Goal: Complete application form

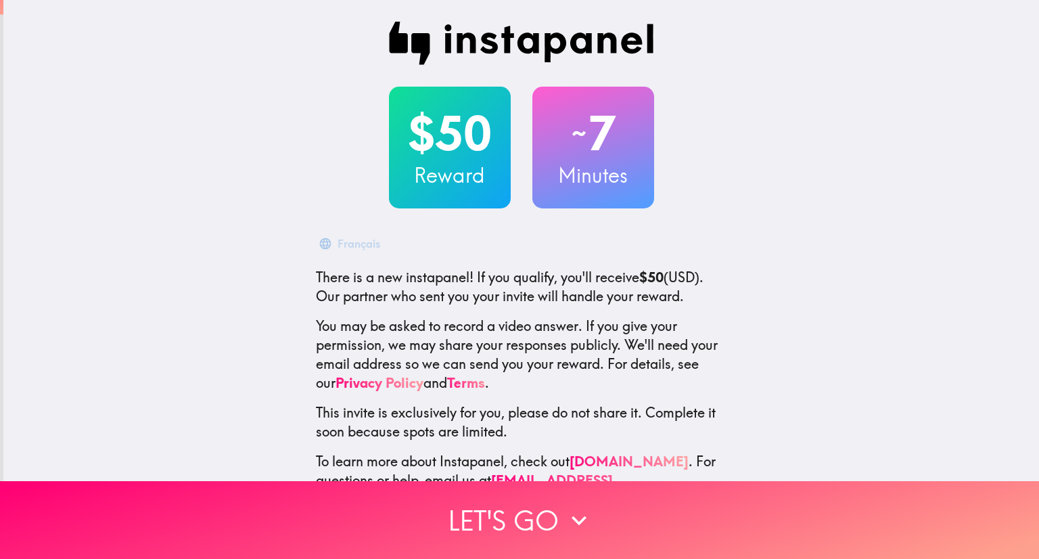
scroll to position [41, 0]
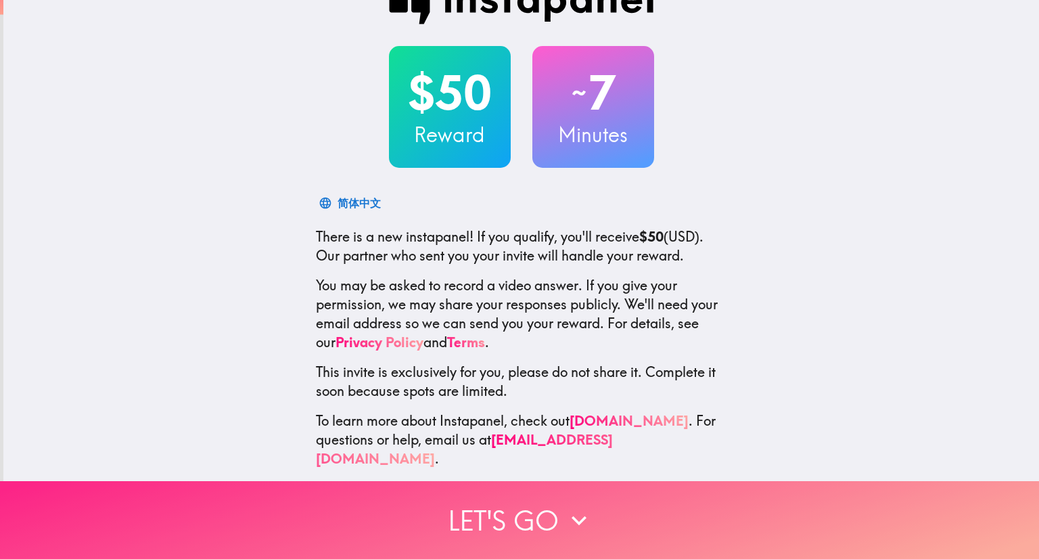
click at [544, 511] on button "Let's go" at bounding box center [519, 520] width 1039 height 78
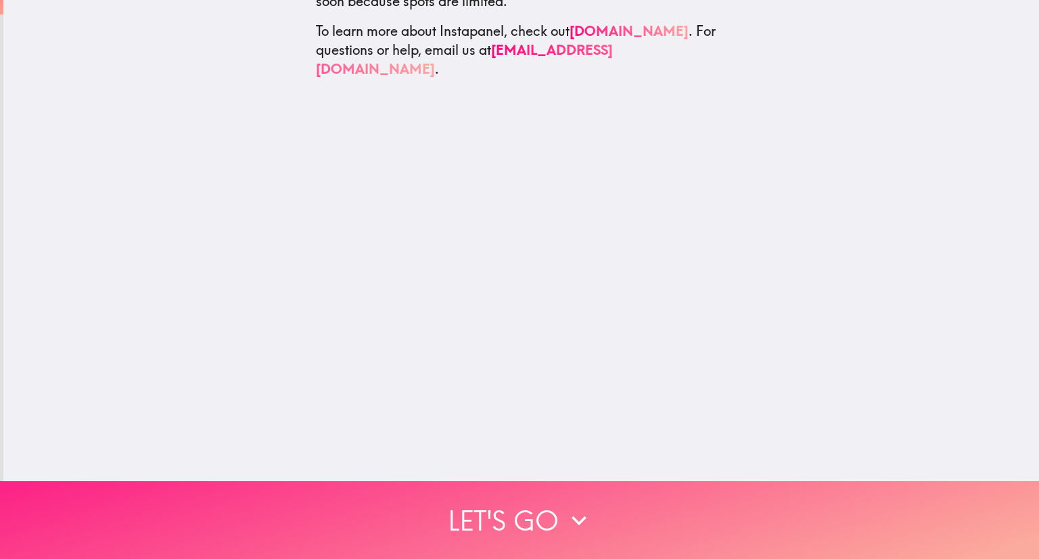
scroll to position [0, 0]
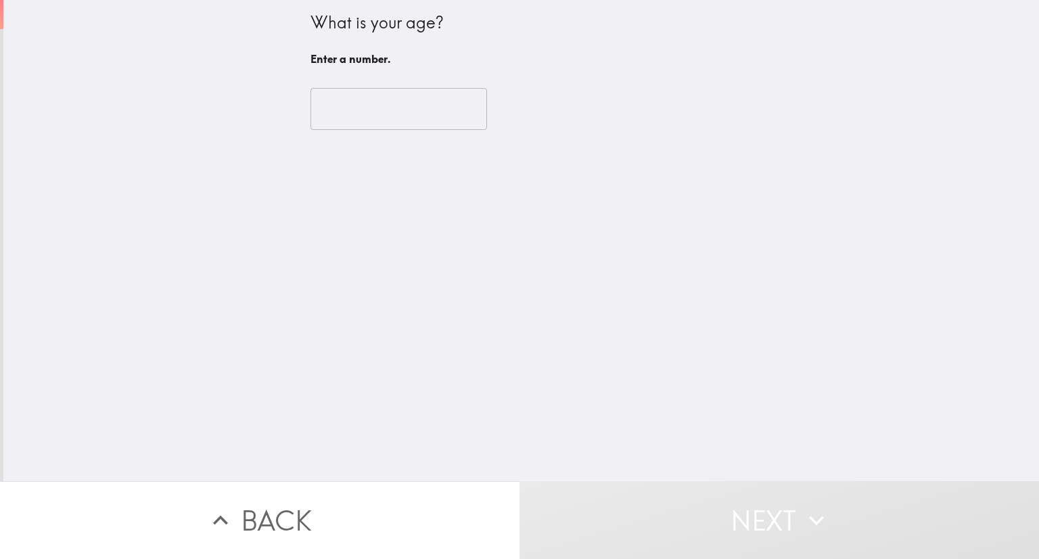
click at [382, 103] on input "number" at bounding box center [398, 109] width 177 height 42
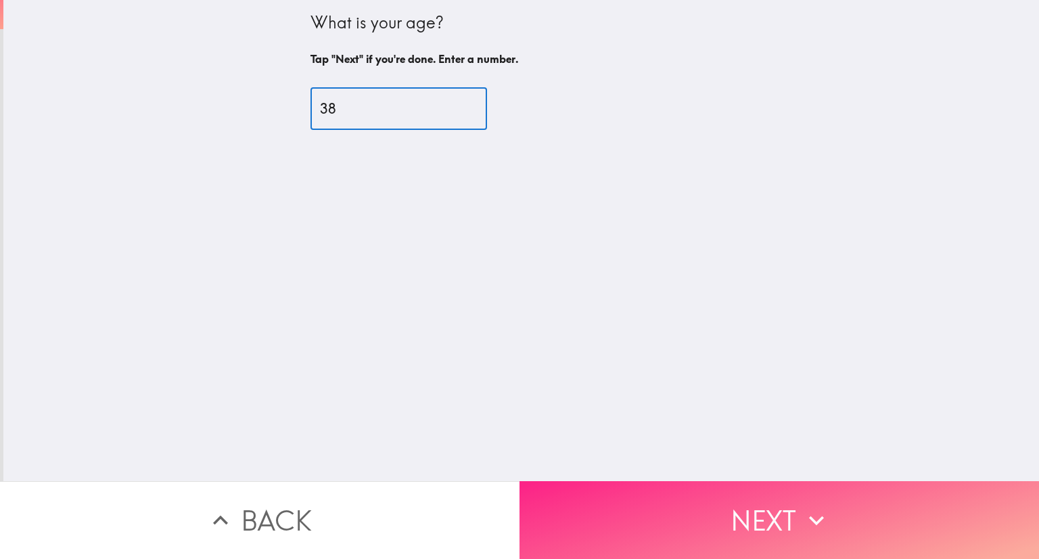
type input "38"
click at [735, 517] on button "Next" at bounding box center [778, 520] width 519 height 78
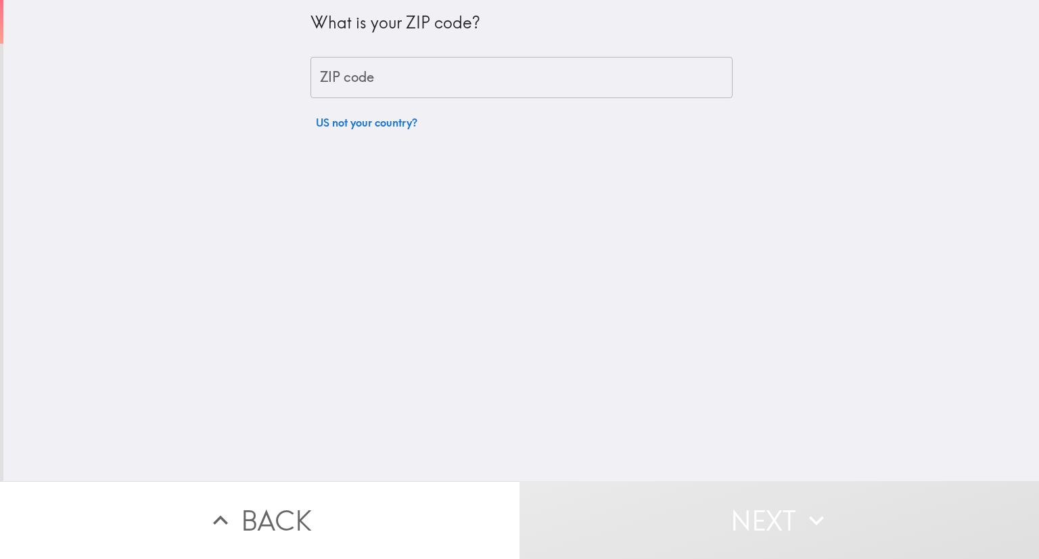
click at [468, 70] on input "ZIP code" at bounding box center [521, 78] width 422 height 42
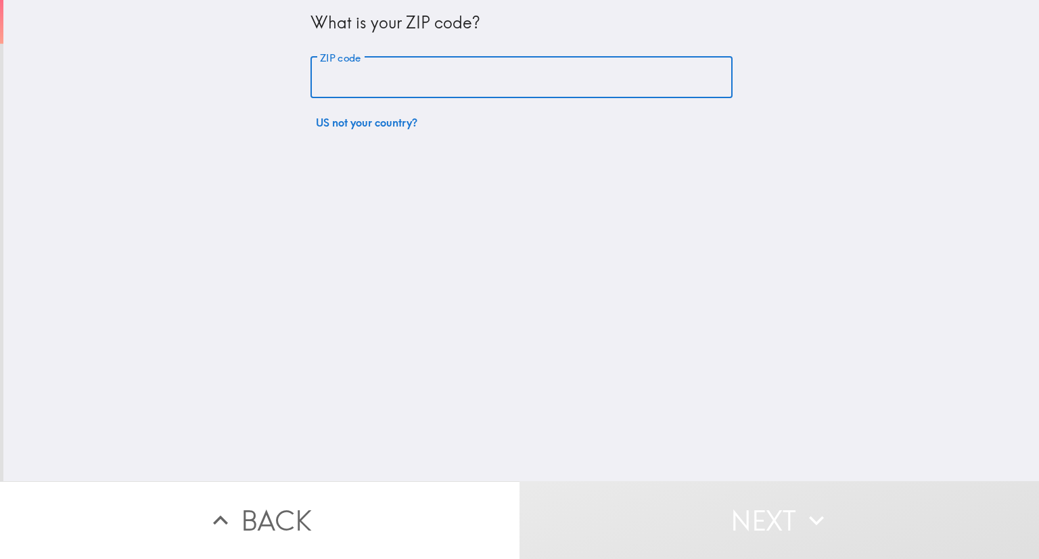
type input "33609"
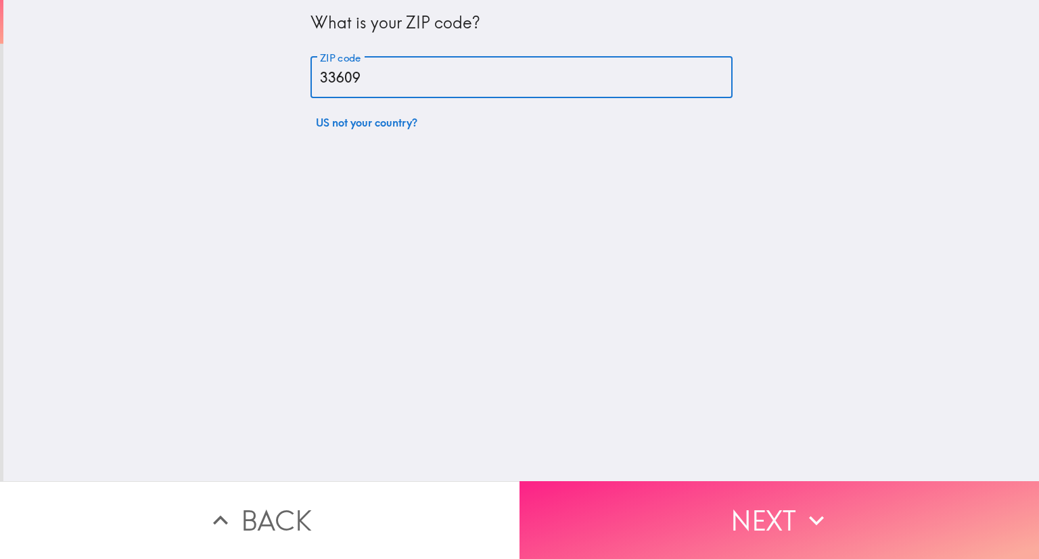
click at [725, 504] on button "Next" at bounding box center [778, 520] width 519 height 78
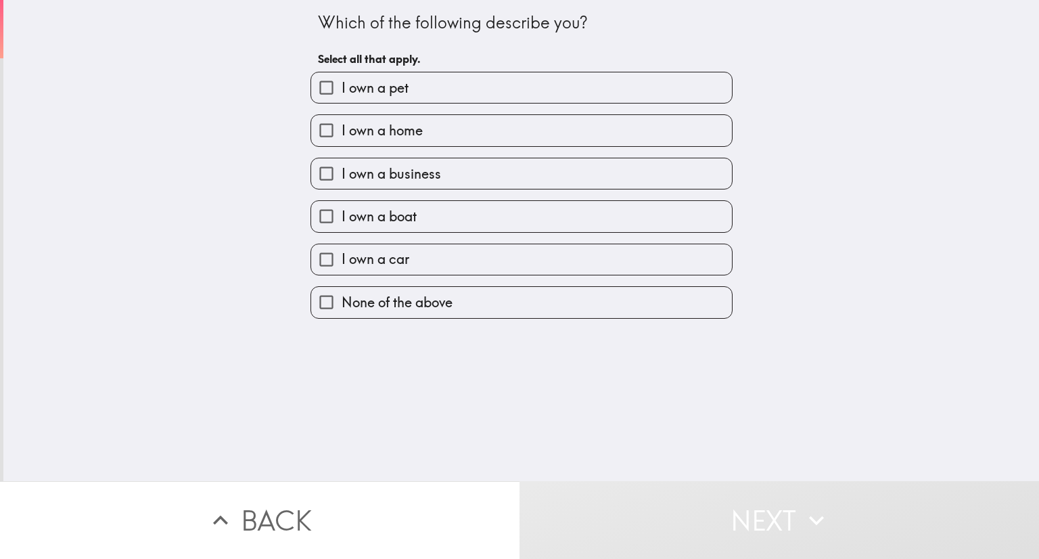
click at [371, 129] on span "I own a home" at bounding box center [382, 130] width 81 height 19
click at [342, 129] on input "I own a home" at bounding box center [326, 130] width 30 height 30
checkbox input "true"
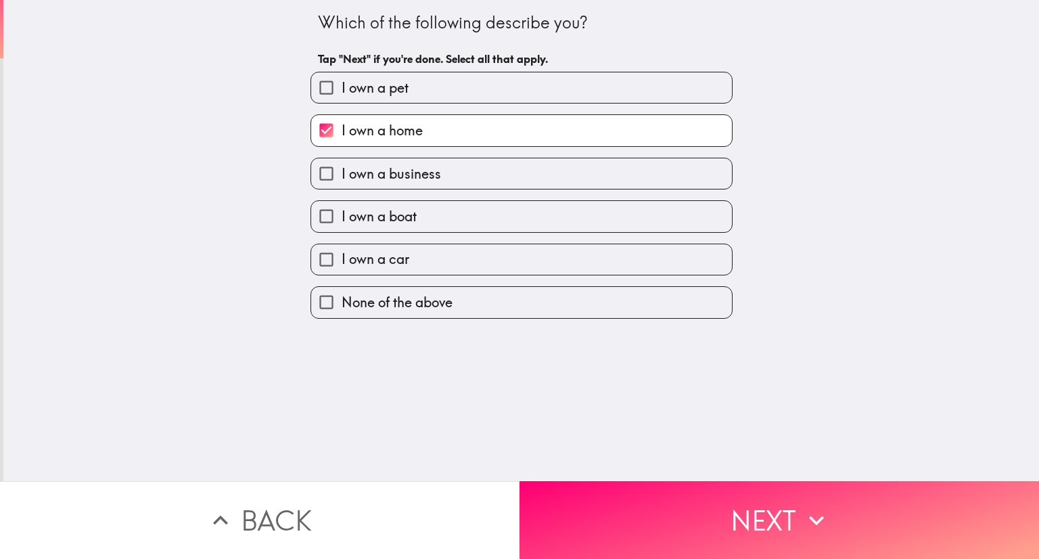
click at [385, 164] on span "I own a business" at bounding box center [391, 173] width 99 height 19
click at [342, 164] on input "I own a business" at bounding box center [326, 173] width 30 height 30
checkbox input "true"
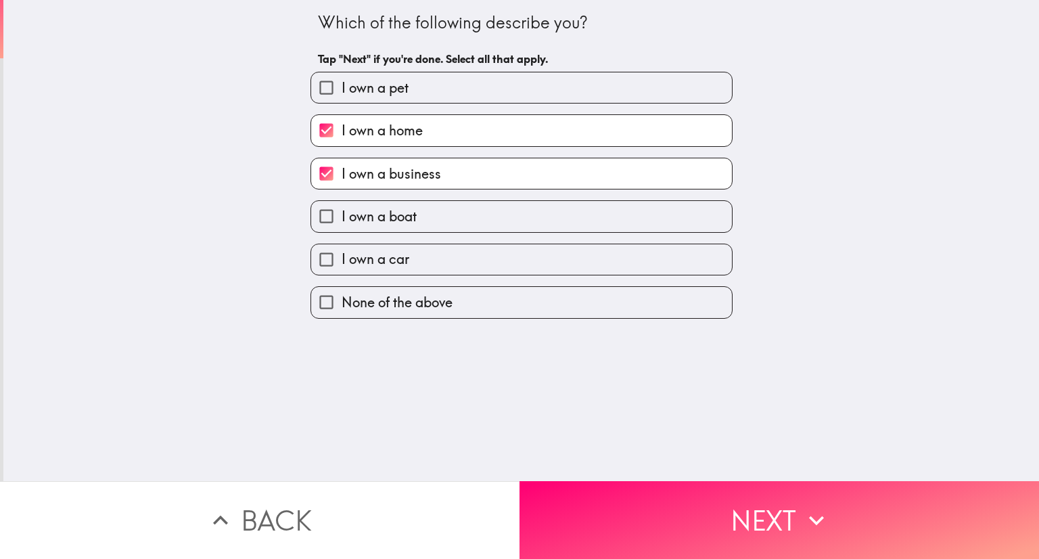
click at [367, 256] on span "I own a car" at bounding box center [376, 259] width 68 height 19
click at [342, 256] on input "I own a car" at bounding box center [326, 259] width 30 height 30
checkbox input "true"
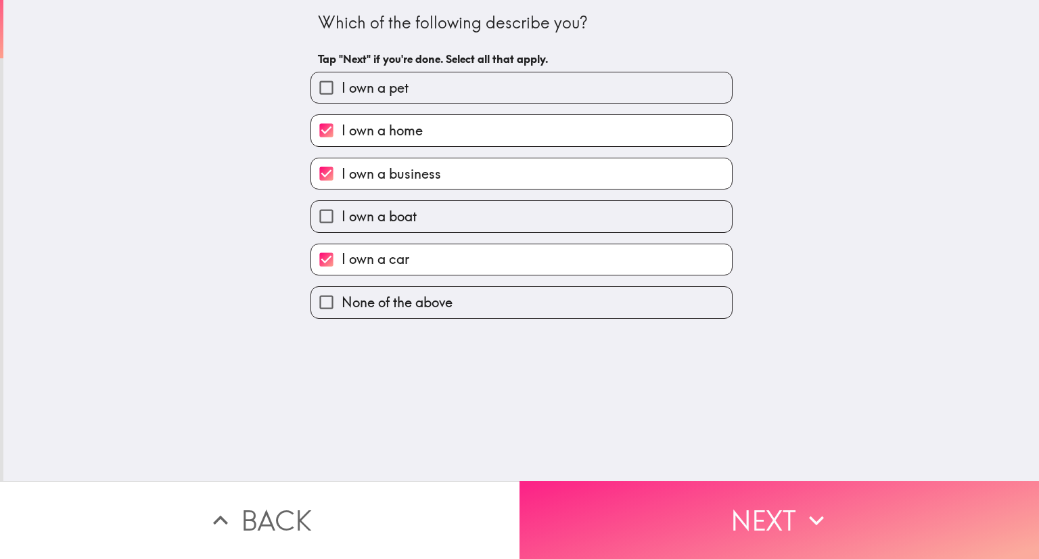
click at [750, 494] on button "Next" at bounding box center [778, 520] width 519 height 78
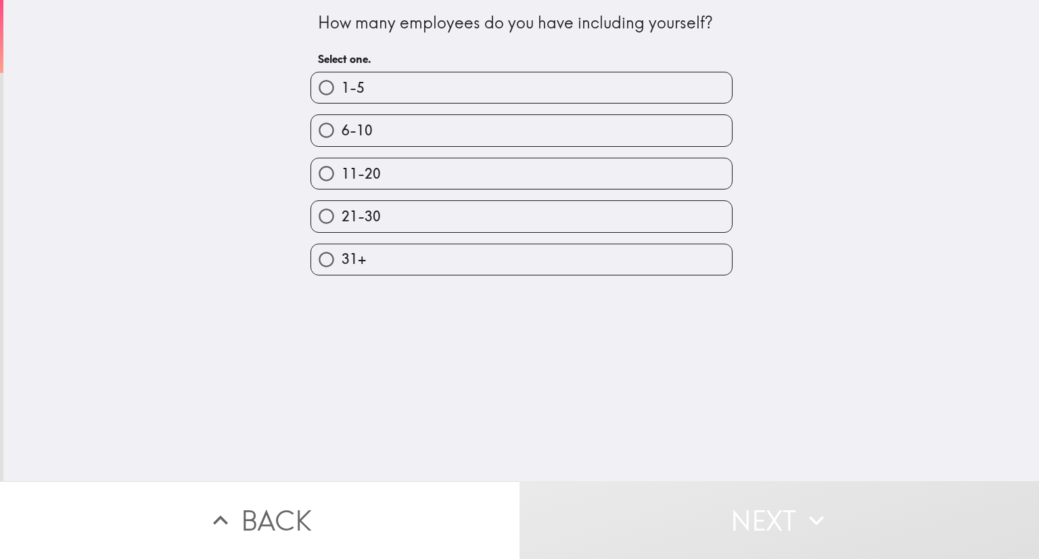
click at [349, 92] on span "1-5" at bounding box center [353, 87] width 23 height 19
click at [342, 92] on input "1-5" at bounding box center [326, 87] width 30 height 30
radio input "true"
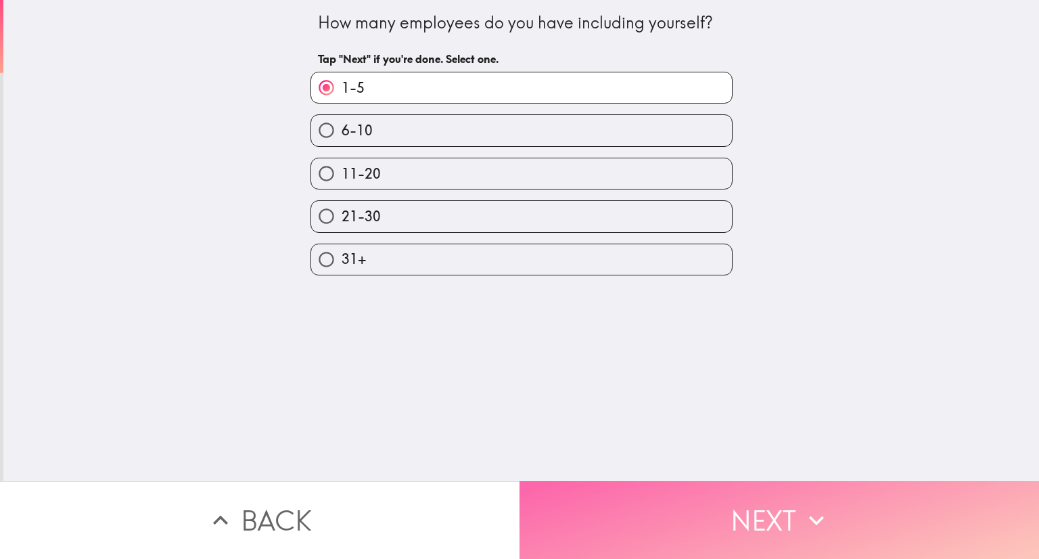
click at [739, 504] on button "Next" at bounding box center [778, 520] width 519 height 78
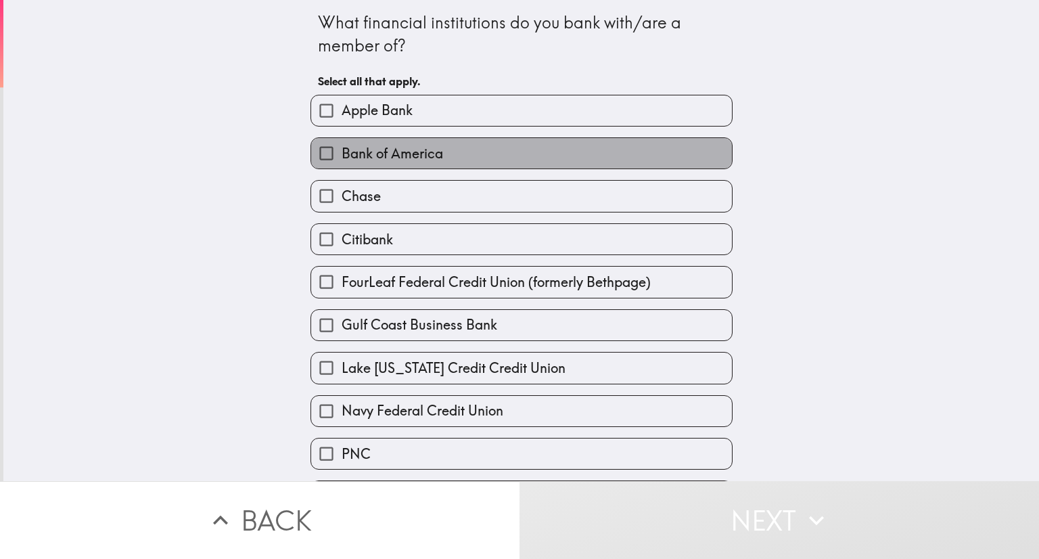
click at [369, 151] on span "Bank of America" at bounding box center [392, 153] width 101 height 19
click at [342, 151] on input "Bank of America" at bounding box center [326, 153] width 30 height 30
checkbox input "true"
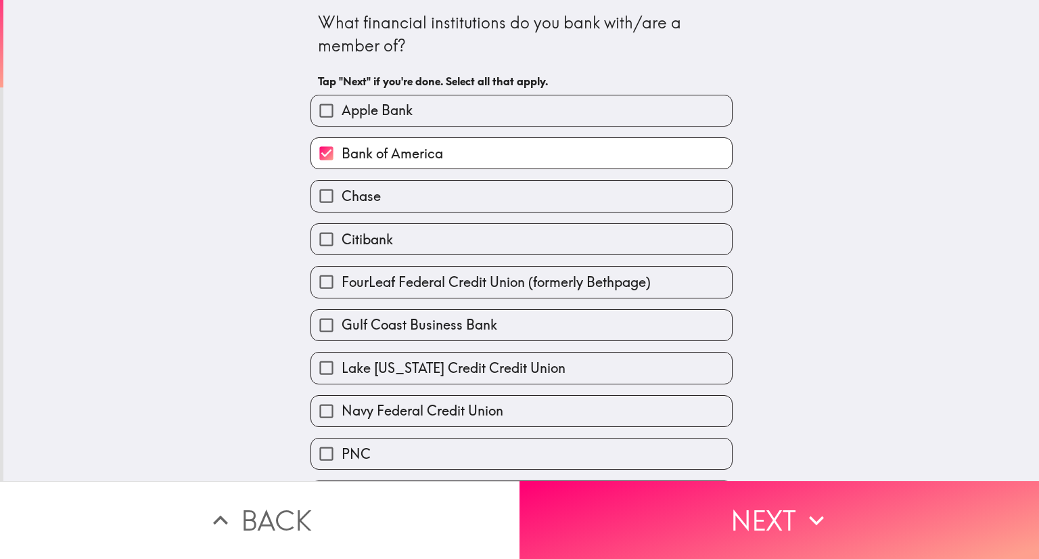
click at [367, 198] on span "Chase" at bounding box center [361, 196] width 39 height 19
click at [342, 198] on input "Chase" at bounding box center [326, 196] width 30 height 30
checkbox input "true"
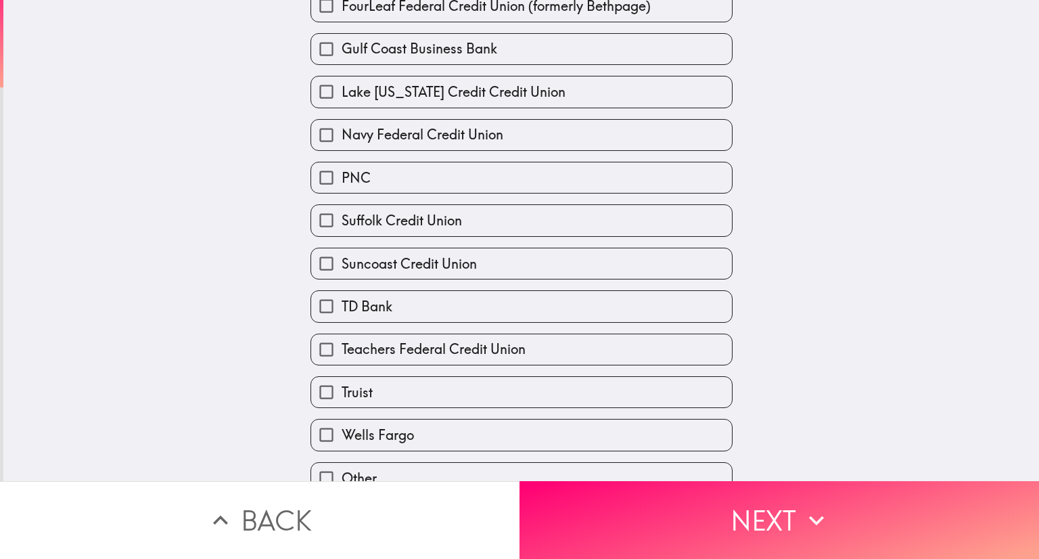
scroll to position [295, 0]
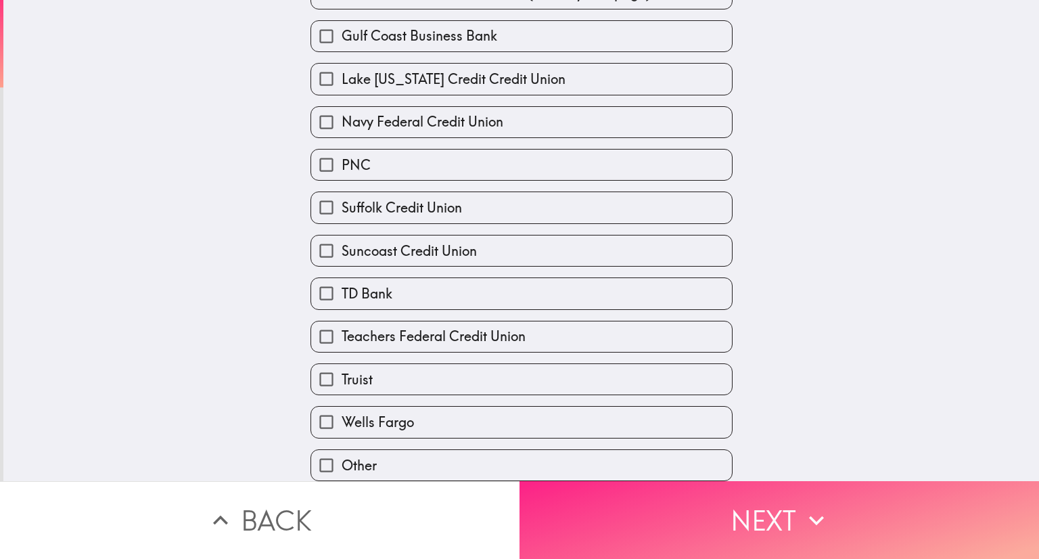
click at [755, 494] on button "Next" at bounding box center [778, 520] width 519 height 78
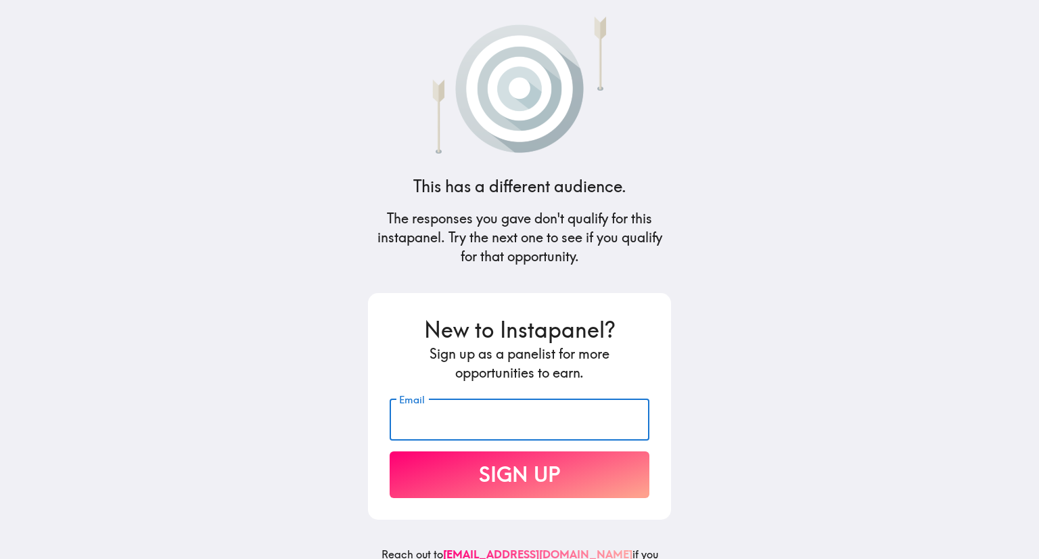
click at [482, 417] on input "Email" at bounding box center [520, 419] width 260 height 42
type input "g"
type input "gwendolyn.tormey@gmail.com"
click at [406, 474] on button "Sign Up" at bounding box center [520, 474] width 260 height 47
